Goal: Task Accomplishment & Management: Manage account settings

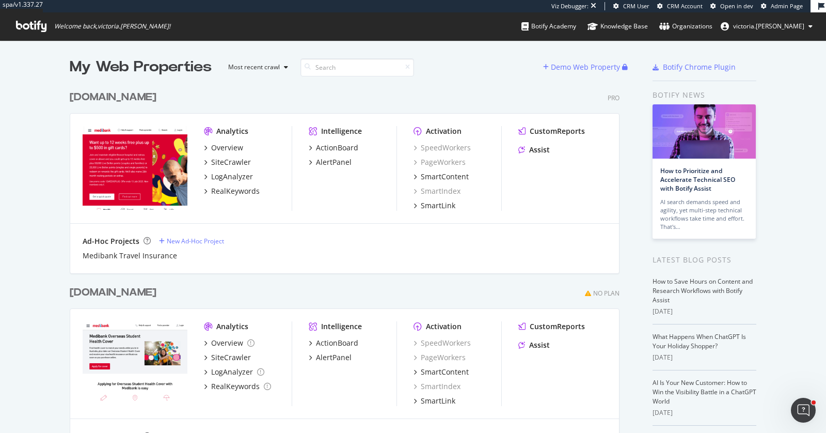
click at [109, 92] on div "[DOMAIN_NAME]" at bounding box center [113, 97] width 87 height 15
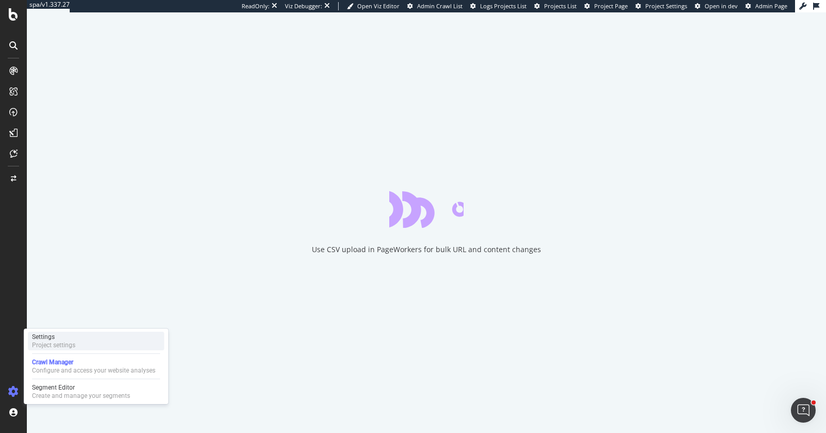
click at [60, 341] on div "Project settings" at bounding box center [53, 345] width 43 height 8
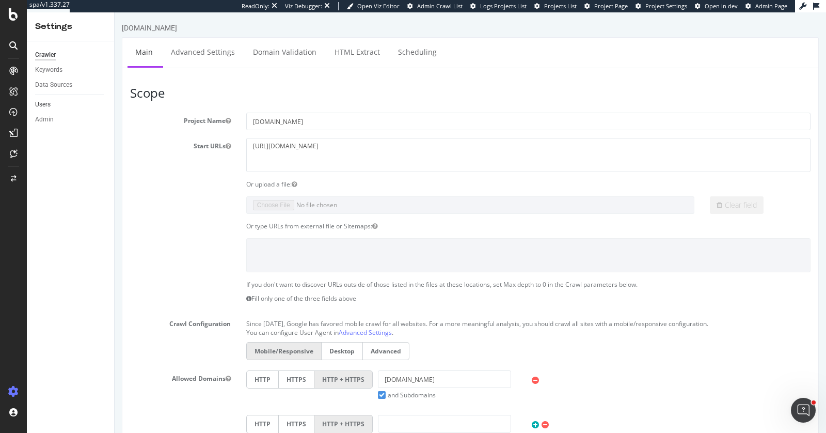
click at [62, 103] on link "Users" at bounding box center [71, 104] width 72 height 11
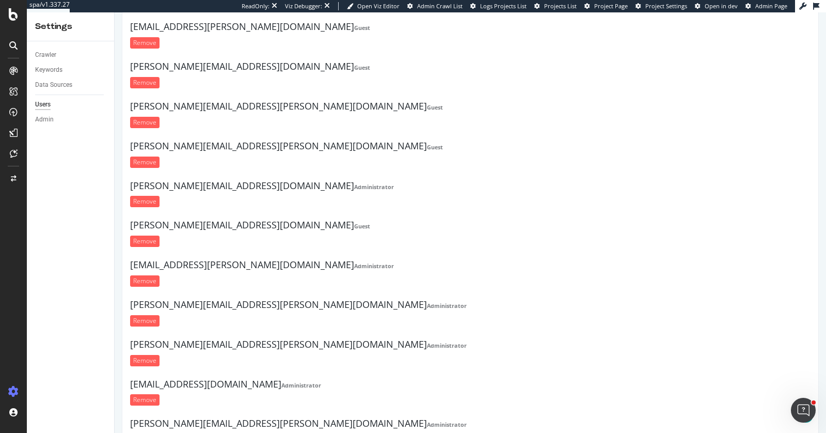
scroll to position [1196, 0]
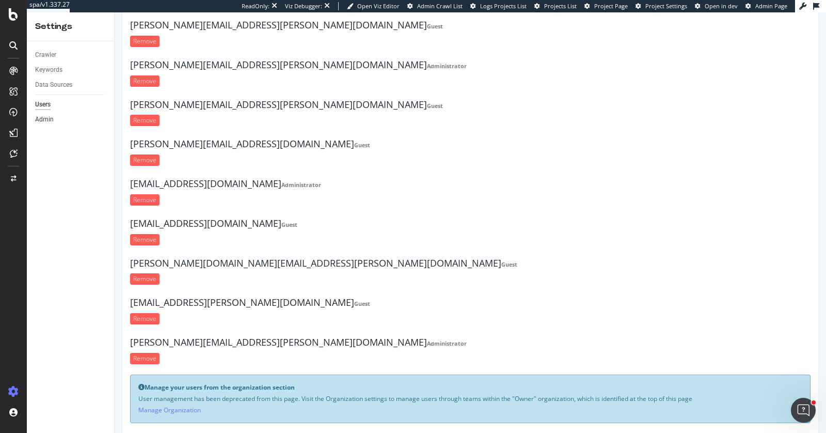
click at [58, 119] on link "Admin" at bounding box center [71, 119] width 72 height 11
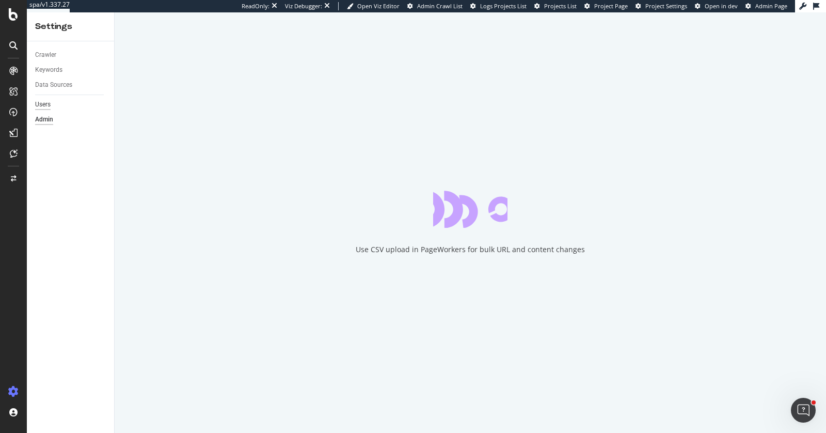
click at [42, 101] on div "Users" at bounding box center [42, 104] width 15 height 11
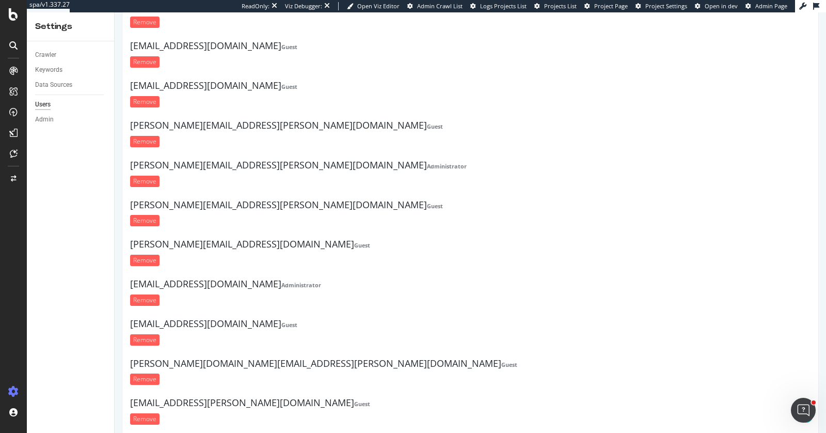
scroll to position [1196, 0]
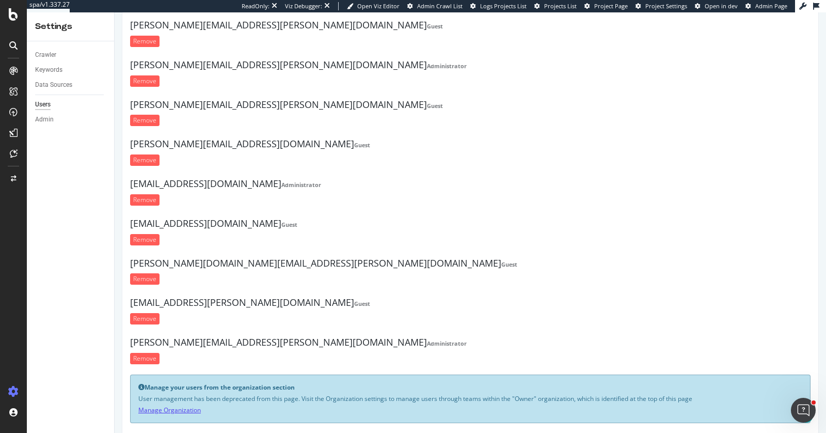
click at [195, 405] on link "Manage Organization" at bounding box center [169, 409] width 62 height 9
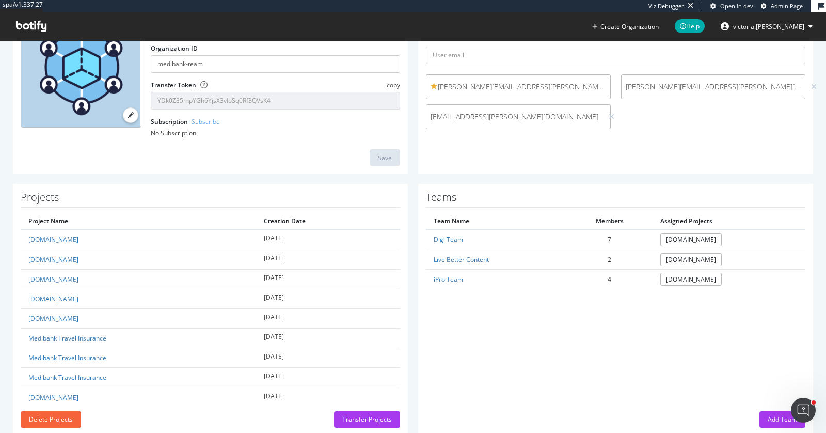
scroll to position [125, 0]
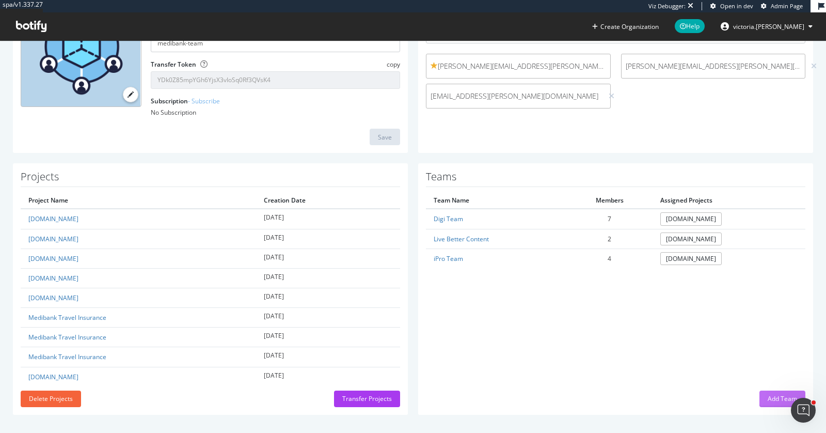
click at [768, 394] on div "Add Team" at bounding box center [782, 398] width 29 height 9
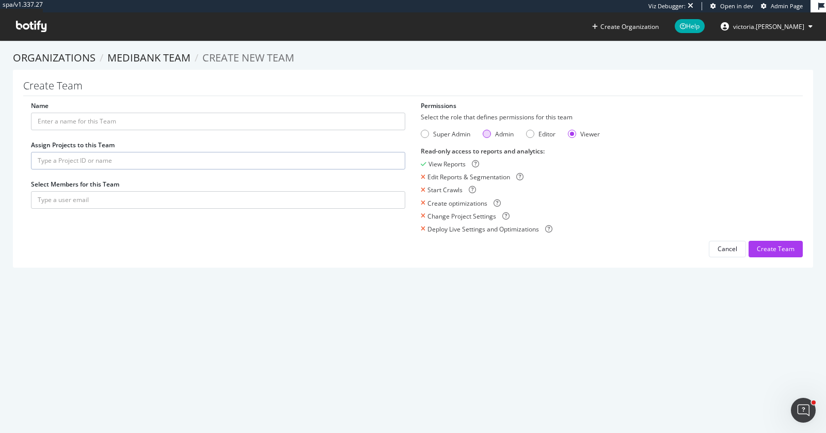
click at [483, 134] on div "Admin" at bounding box center [487, 134] width 8 height 8
click at [528, 135] on div "Editor" at bounding box center [530, 134] width 8 height 8
click at [575, 134] on div "Viewer" at bounding box center [584, 134] width 32 height 9
click at [472, 162] on icon at bounding box center [475, 163] width 7 height 7
